Goal: Task Accomplishment & Management: Manage account settings

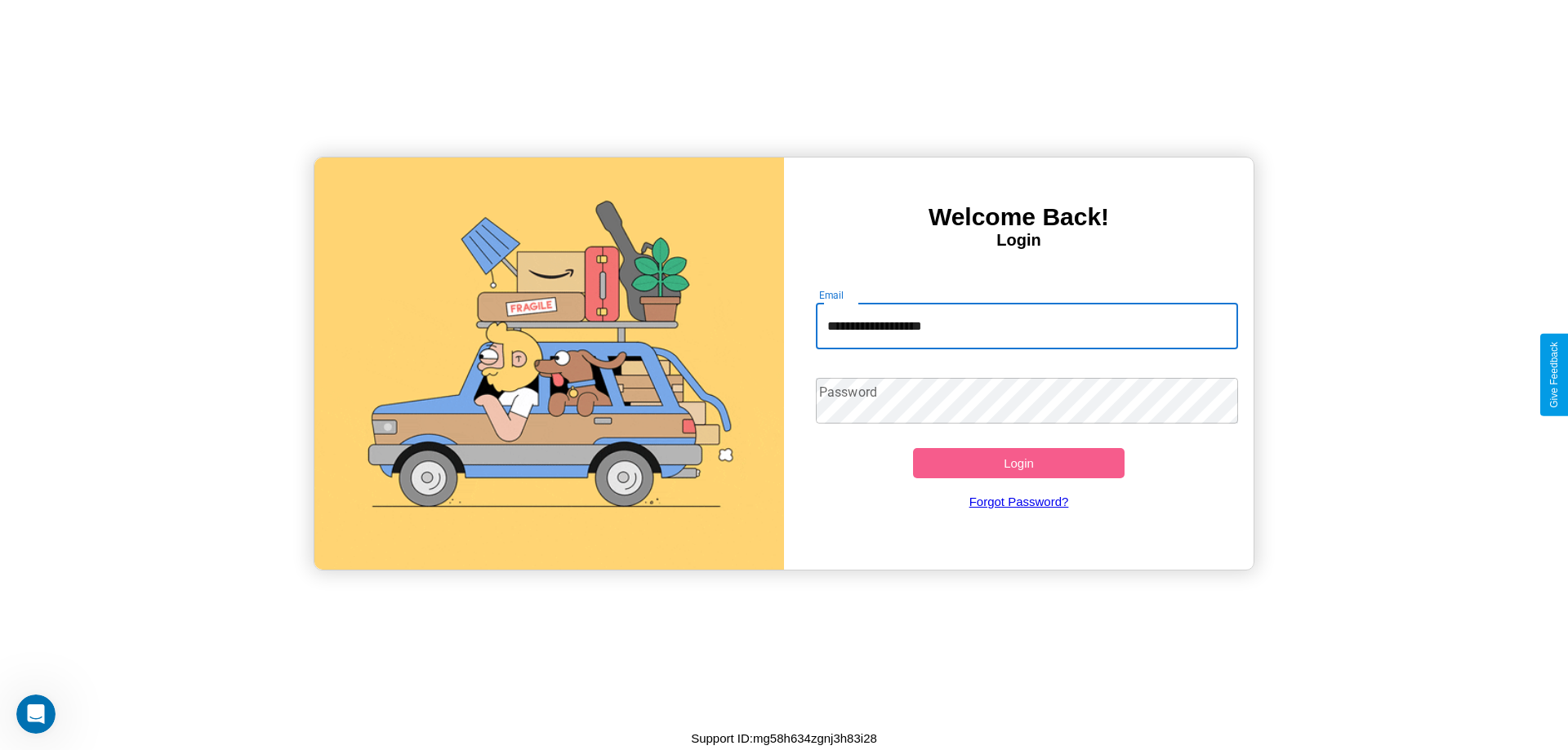
type input "**********"
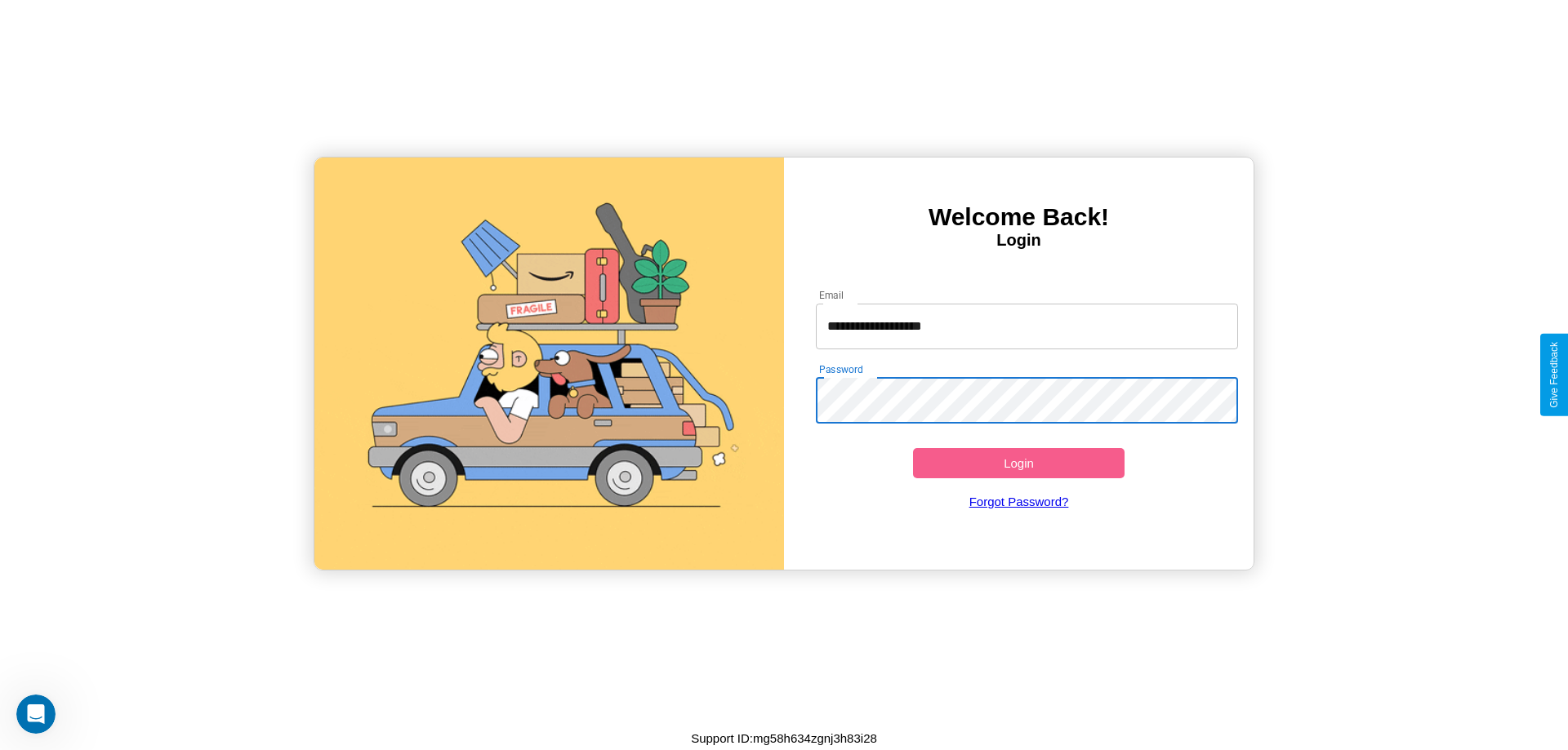
click at [1019, 463] on button "Login" at bounding box center [1019, 462] width 211 height 30
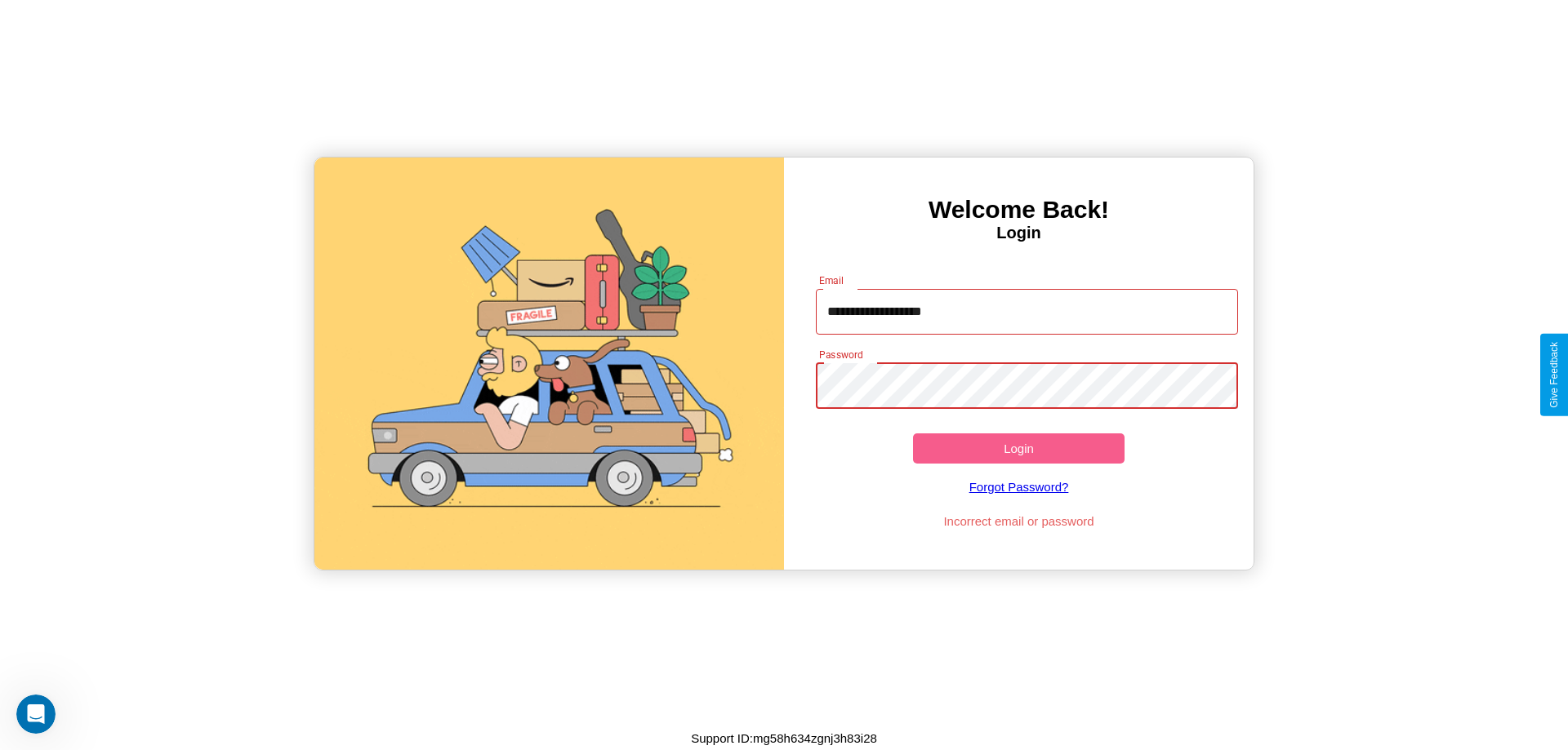
click at [1019, 448] on button "Login" at bounding box center [1019, 448] width 211 height 30
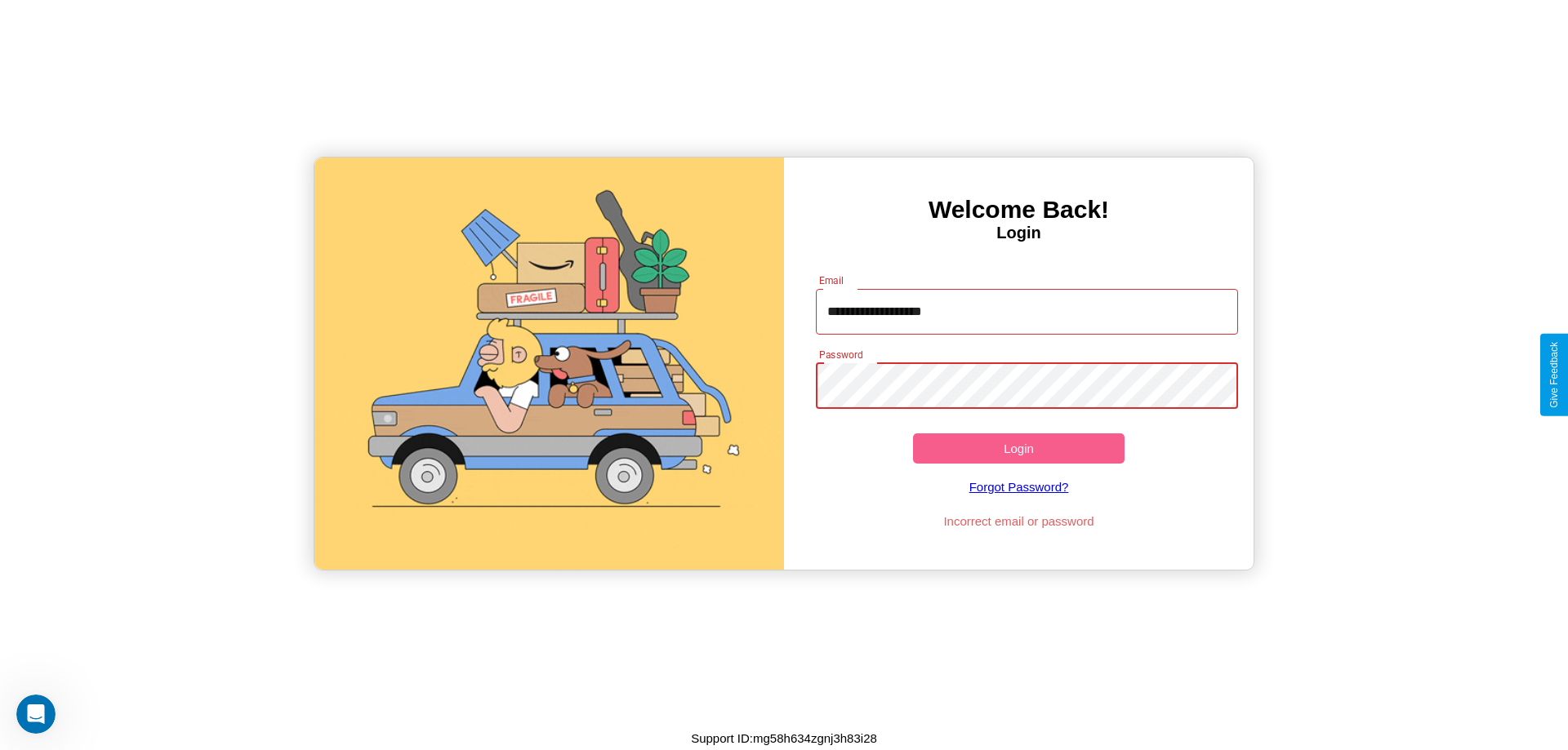
click at [1019, 448] on button "Login" at bounding box center [1019, 448] width 211 height 30
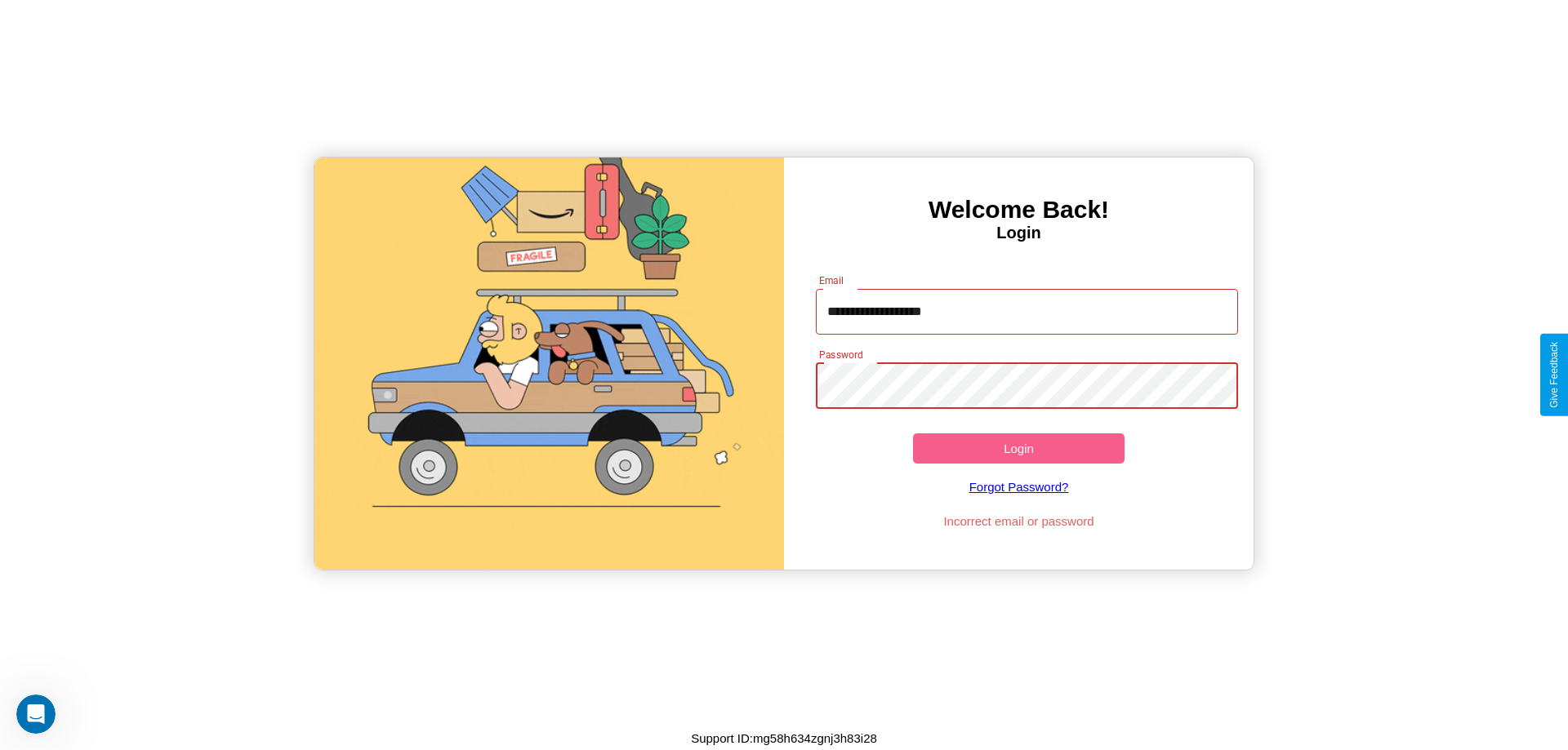
click at [1019, 448] on button "Login" at bounding box center [1019, 448] width 211 height 30
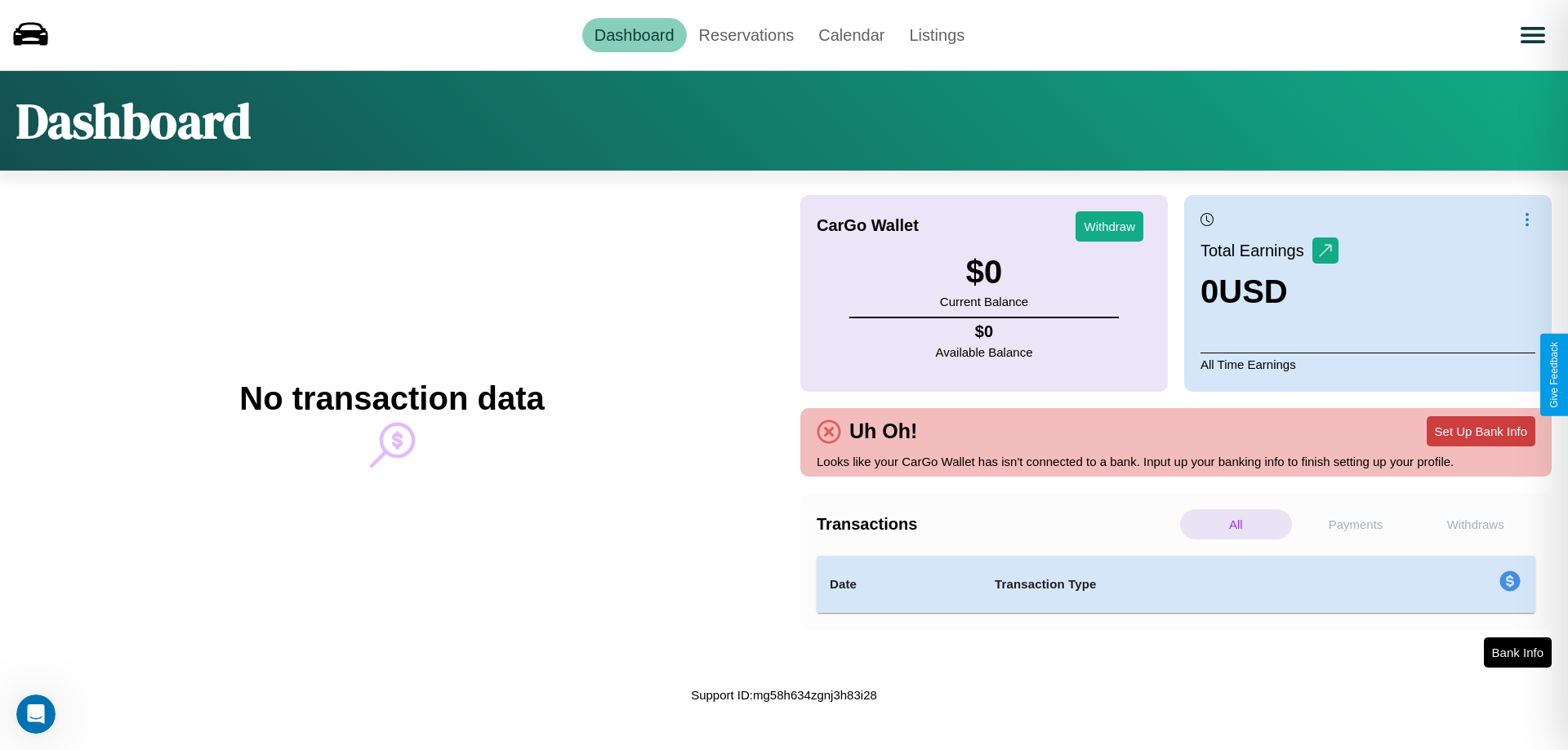
click at [1481, 431] on button "Set Up Bank Info" at bounding box center [1481, 431] width 108 height 30
